Goal: Task Accomplishment & Management: Use online tool/utility

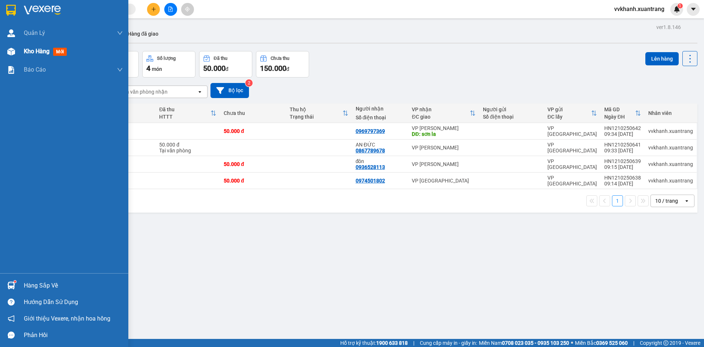
click at [17, 54] on div at bounding box center [11, 51] width 13 height 13
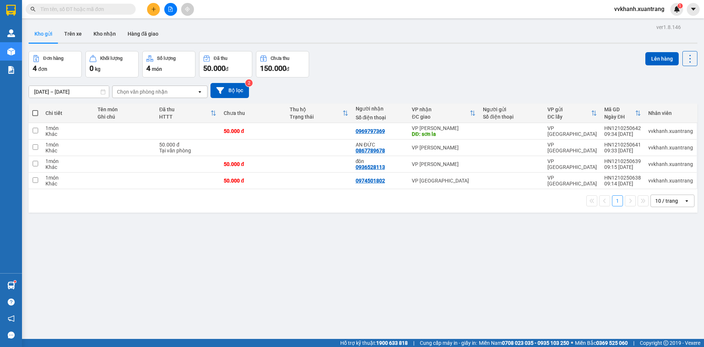
click at [277, 248] on div "ver 1.8.146 Kho gửi Trên xe Kho nhận Hàng đã giao Đơn hàng 4 đơn Khối lượng 0 k…" at bounding box center [363, 195] width 675 height 347
click at [36, 111] on span at bounding box center [35, 113] width 6 height 6
click at [35, 109] on input "checkbox" at bounding box center [35, 109] width 0 height 0
checkbox input "true"
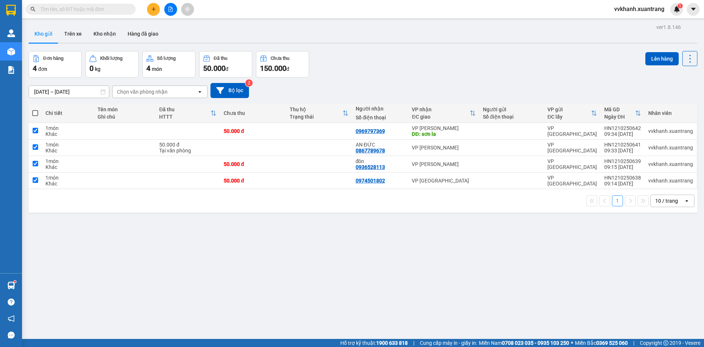
checkbox input "true"
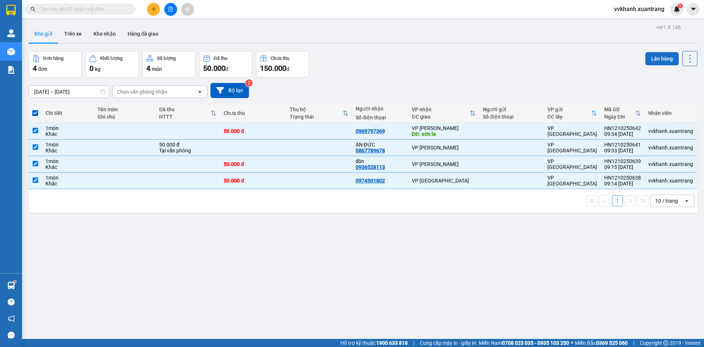
click at [656, 60] on button "Lên hàng" at bounding box center [661, 58] width 33 height 13
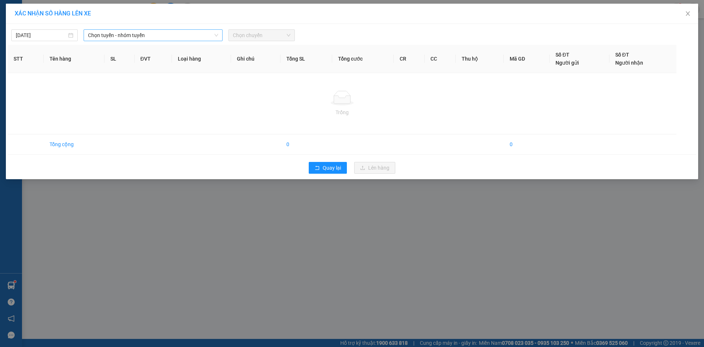
click at [132, 33] on span "Chọn tuyến - nhóm tuyến" at bounding box center [153, 35] width 130 height 11
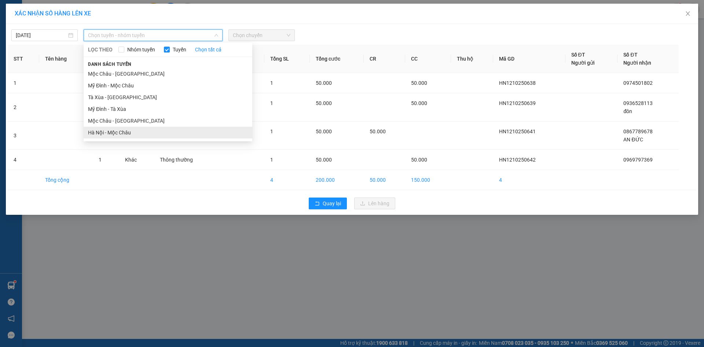
drag, startPoint x: 125, startPoint y: 133, endPoint x: 142, endPoint y: 116, distance: 23.6
click at [125, 132] on li "Hà Nội - Mộc Châu" at bounding box center [168, 133] width 169 height 12
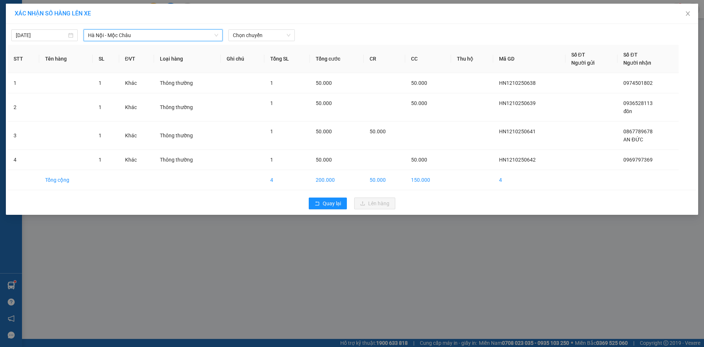
click at [249, 25] on div "[DATE] [GEOGRAPHIC_DATA] - [GEOGRAPHIC_DATA] [GEOGRAPHIC_DATA] - Mộc Châu LỌC T…" at bounding box center [352, 119] width 692 height 191
click at [253, 34] on span "Chọn chuyến" at bounding box center [262, 35] width 58 height 11
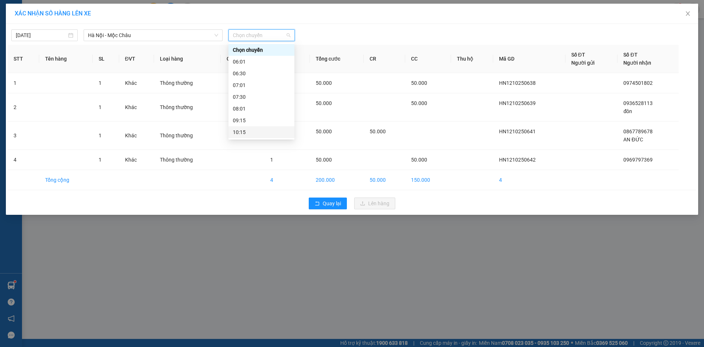
click at [251, 130] on div "10:15" at bounding box center [261, 132] width 57 height 8
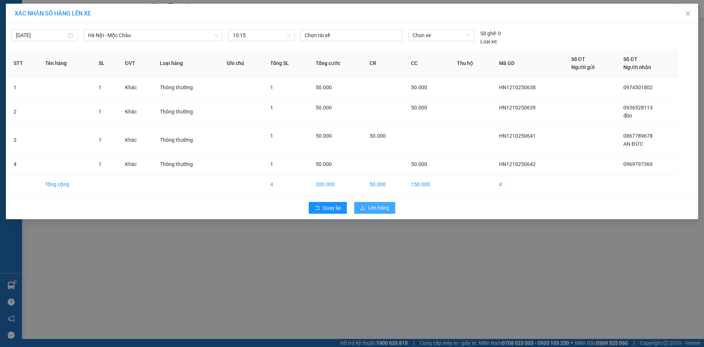
click at [376, 211] on span "Lên hàng" at bounding box center [378, 208] width 21 height 8
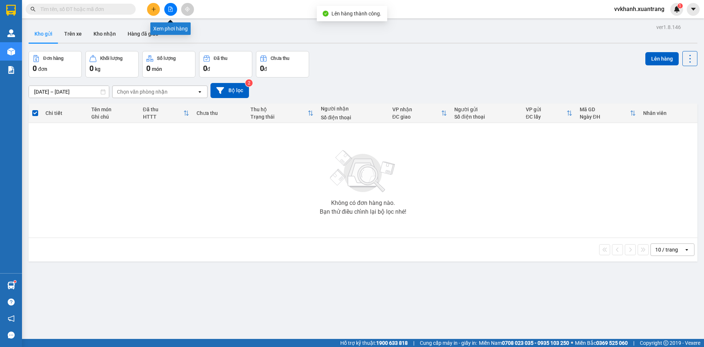
click at [169, 10] on icon "file-add" at bounding box center [170, 9] width 5 height 5
